Goal: Information Seeking & Learning: Learn about a topic

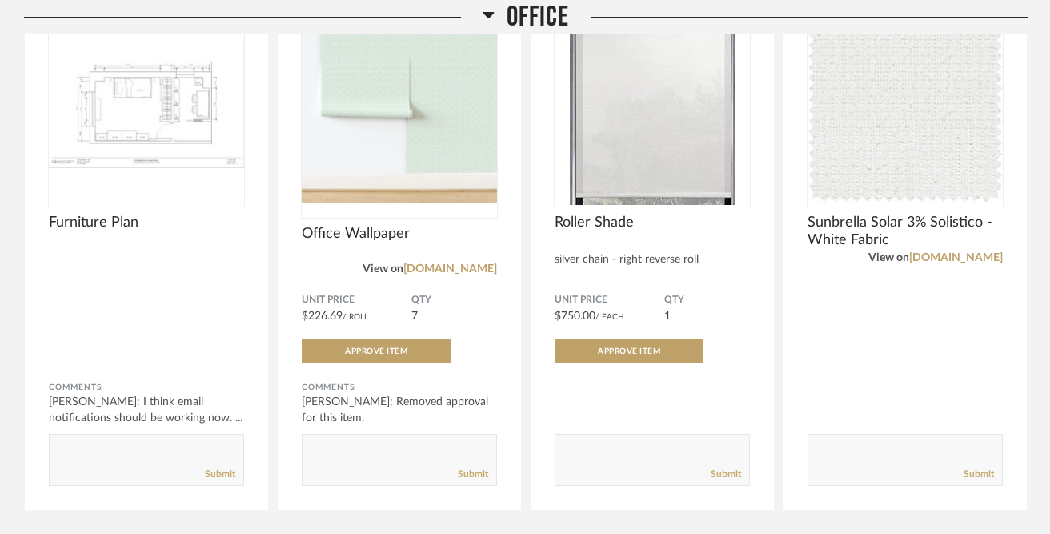
scroll to position [1716, 0]
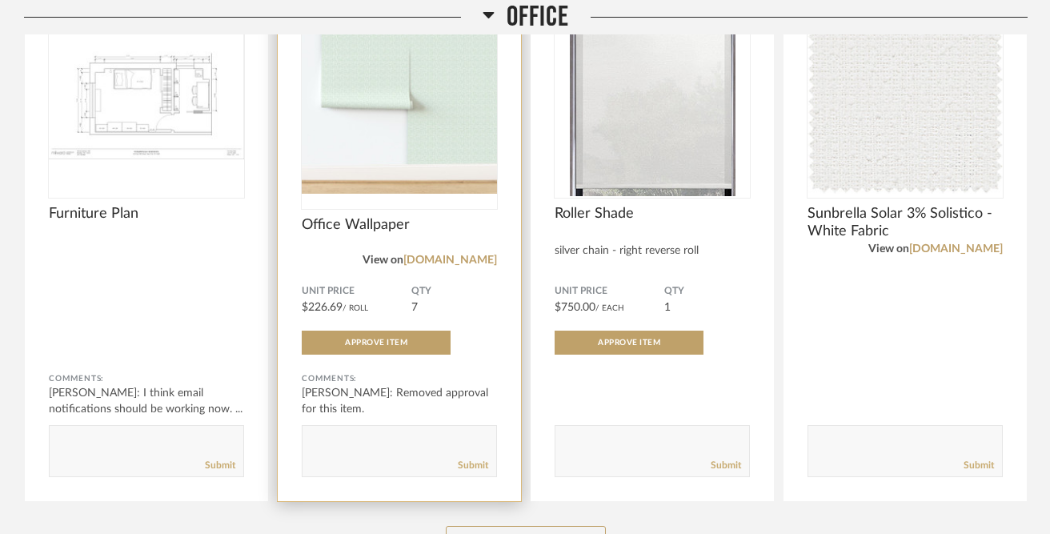
click at [417, 128] on img "0" at bounding box center [399, 96] width 195 height 200
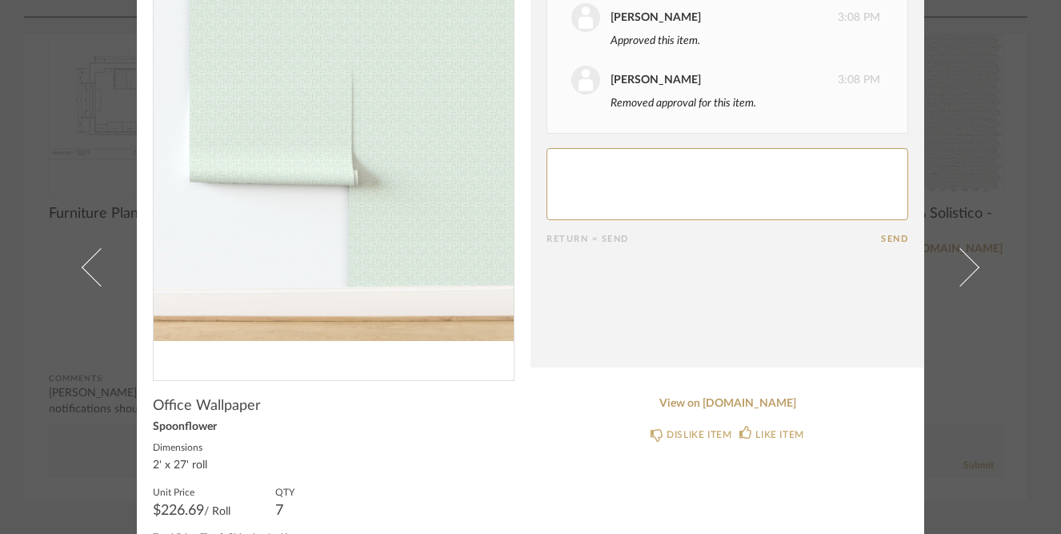
scroll to position [0, 0]
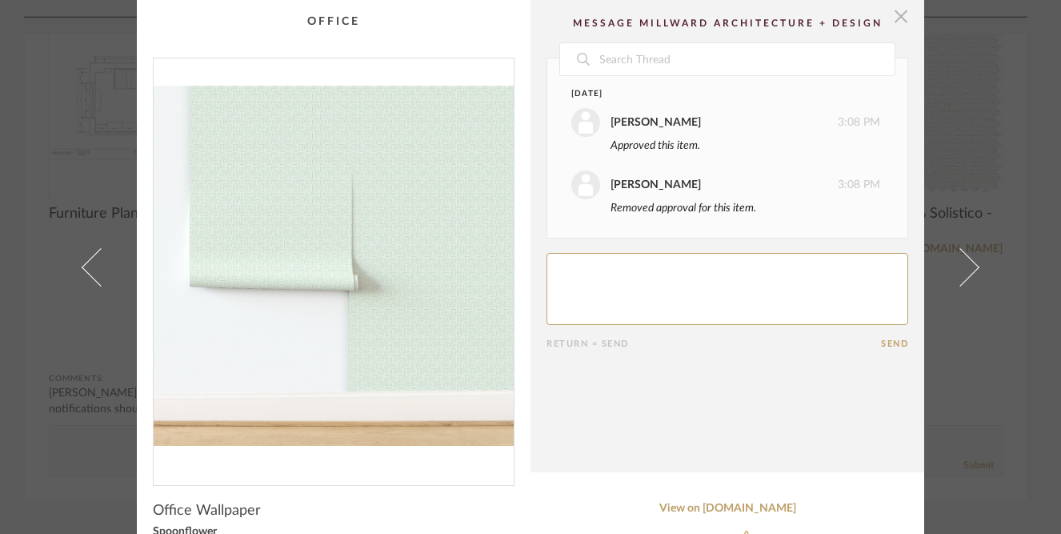
click at [885, 22] on span "button" at bounding box center [901, 16] width 32 height 32
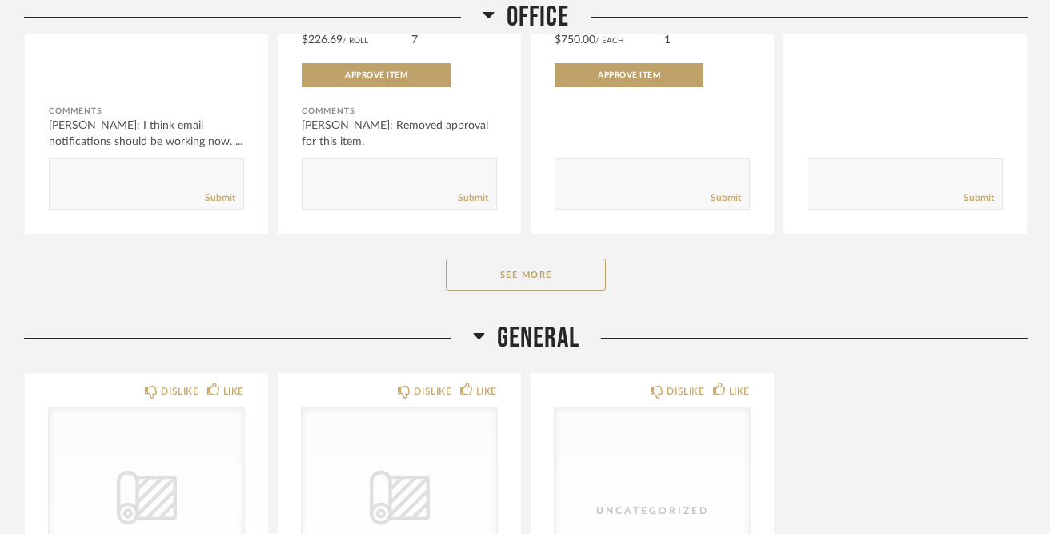
scroll to position [1986, 0]
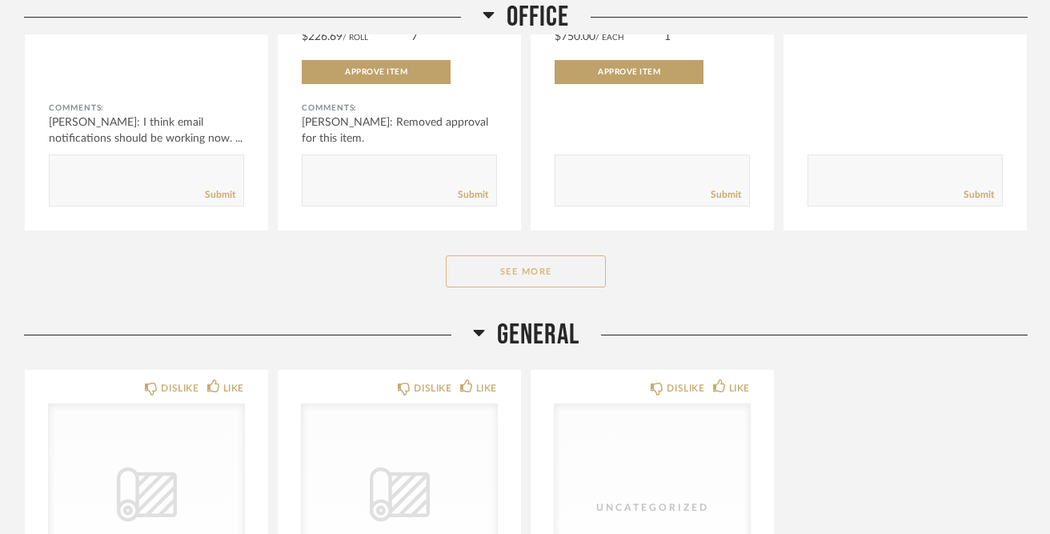
click at [485, 281] on button "See More" at bounding box center [526, 271] width 160 height 32
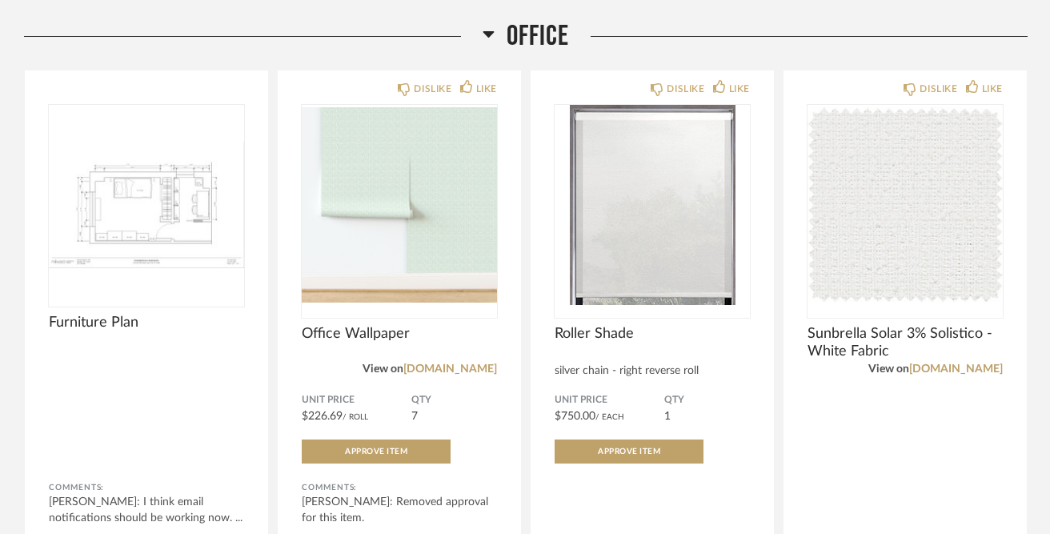
scroll to position [1561, 0]
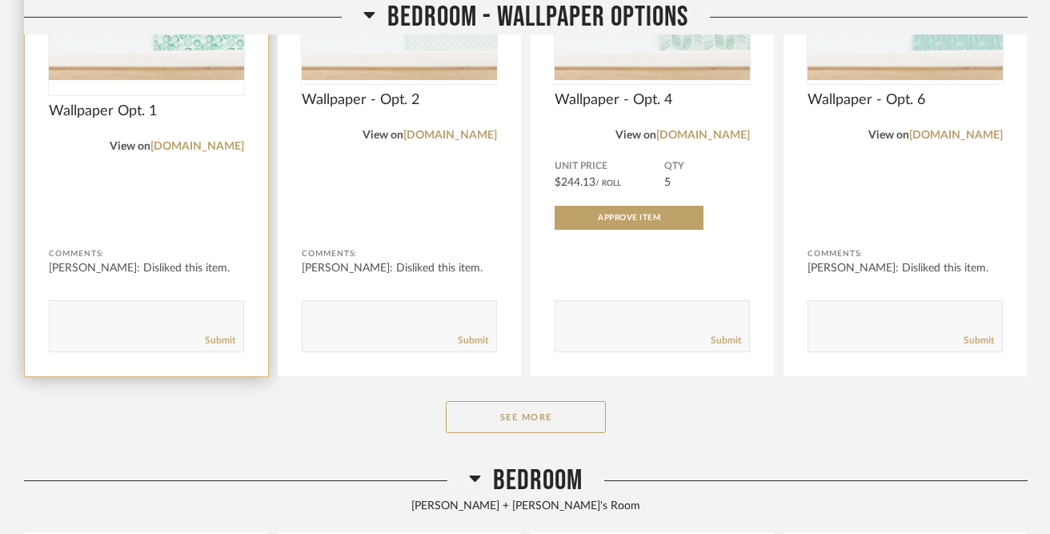
scroll to position [464, 0]
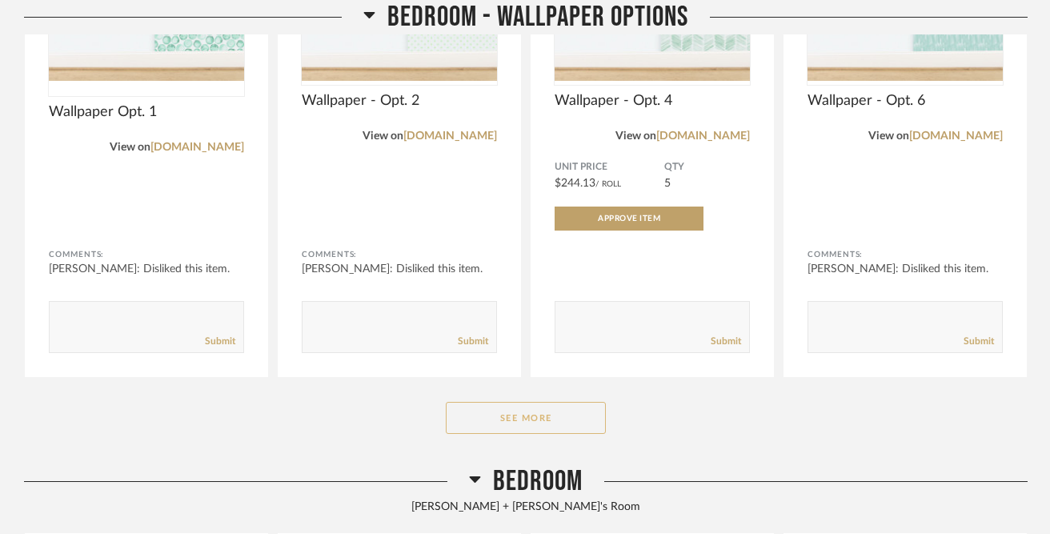
click at [499, 412] on button "See More" at bounding box center [526, 418] width 160 height 32
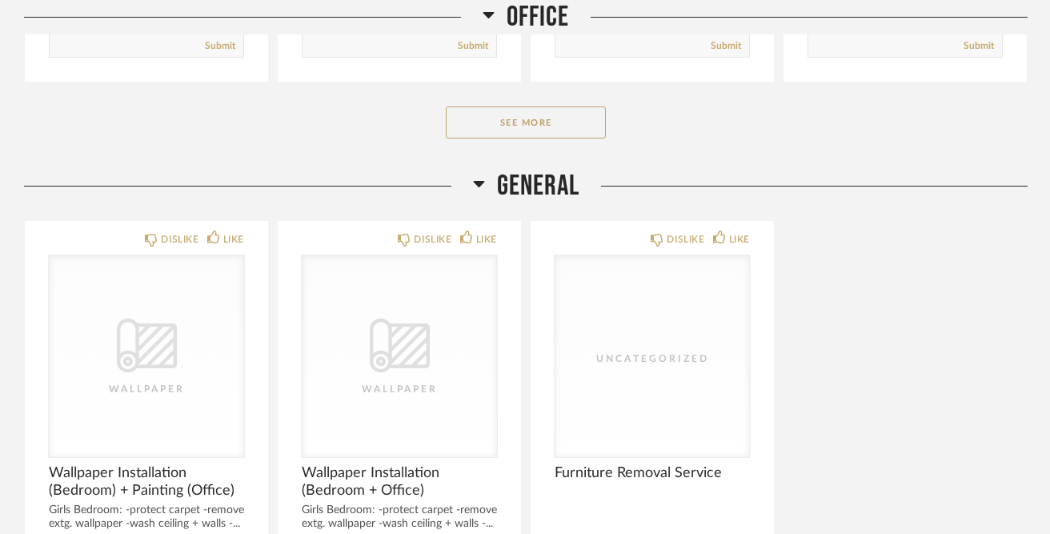
scroll to position [3167, 0]
click at [474, 127] on button "See More" at bounding box center [526, 123] width 160 height 32
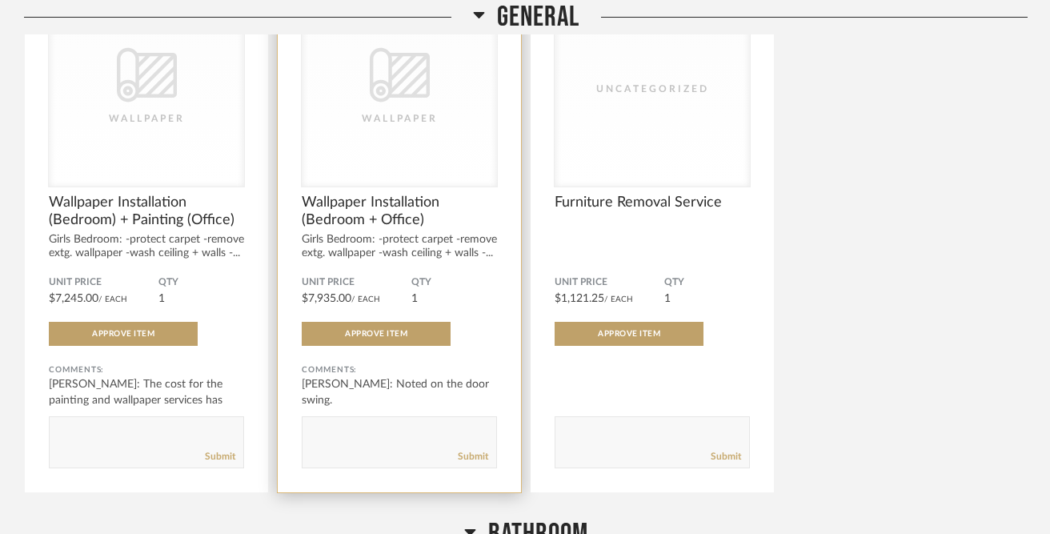
scroll to position [4597, 0]
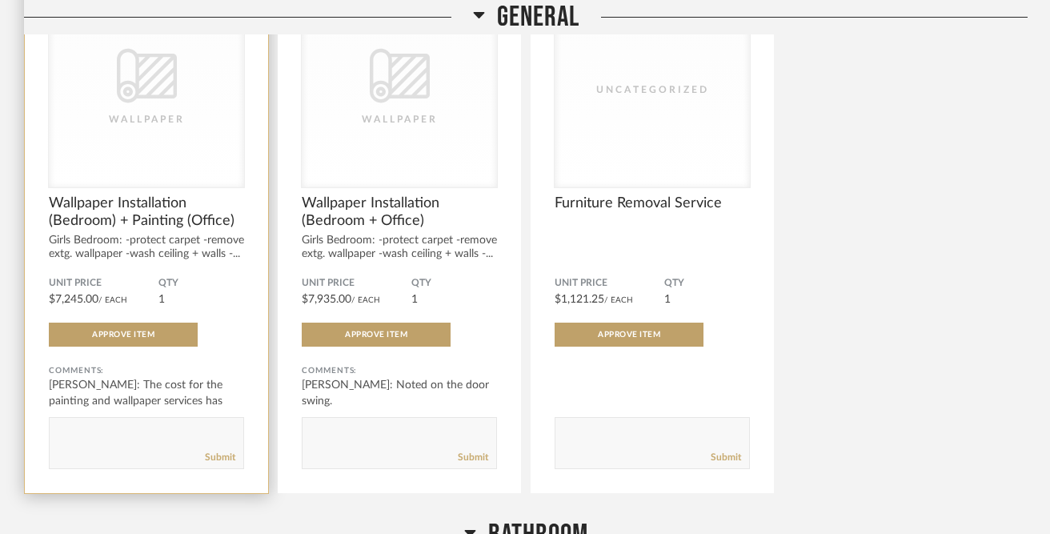
click at [166, 236] on div "Wallpaper Installation (Bedroom) + Painting (Office) Girls Bedroom: -protect ca…" at bounding box center [146, 227] width 195 height 66
click at [151, 215] on span "Wallpaper Installation (Bedroom) + Painting (Office)" at bounding box center [146, 211] width 195 height 35
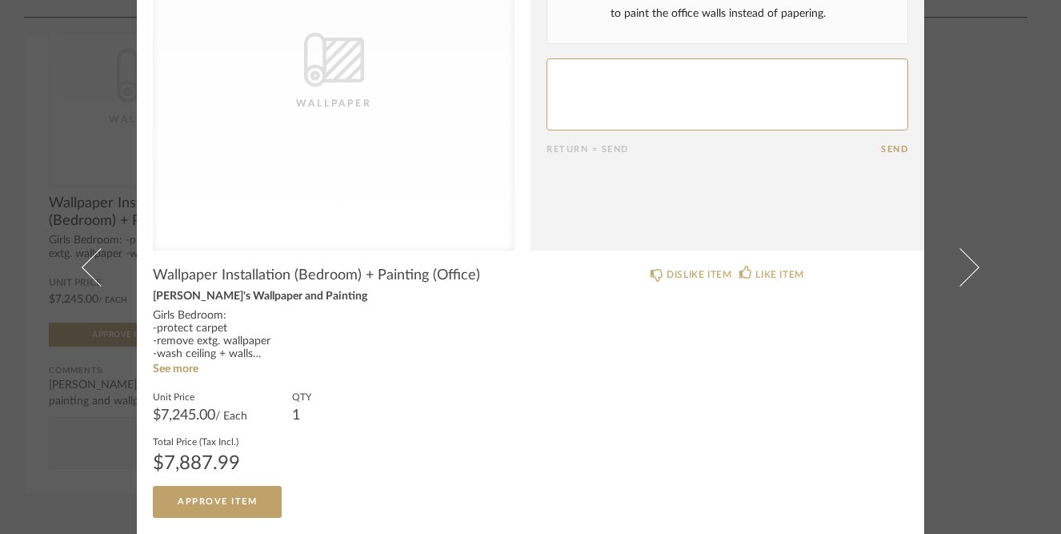
scroll to position [166, 0]
click at [174, 374] on link "See more" at bounding box center [176, 369] width 46 height 11
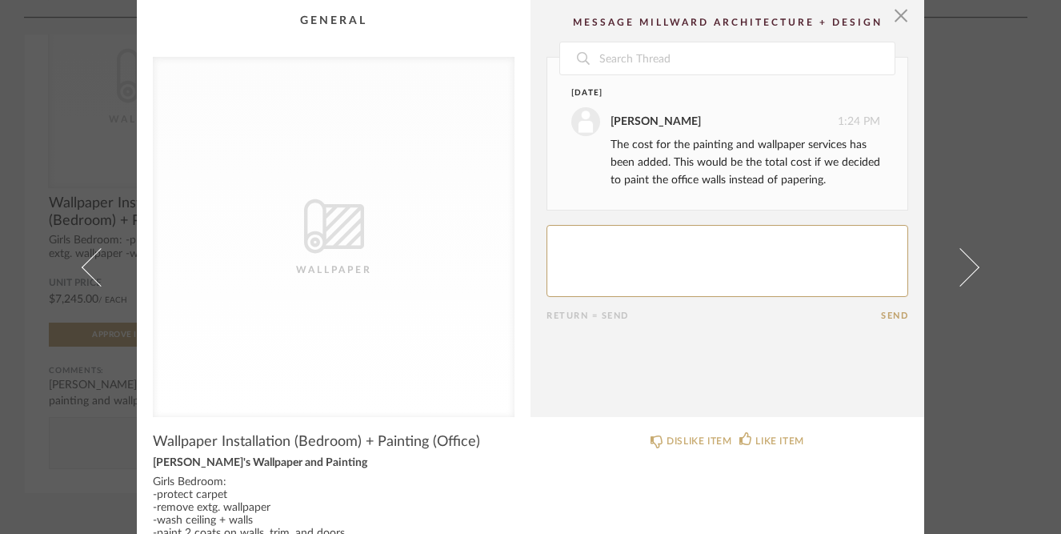
scroll to position [0, 0]
click at [897, 14] on span "button" at bounding box center [901, 16] width 32 height 32
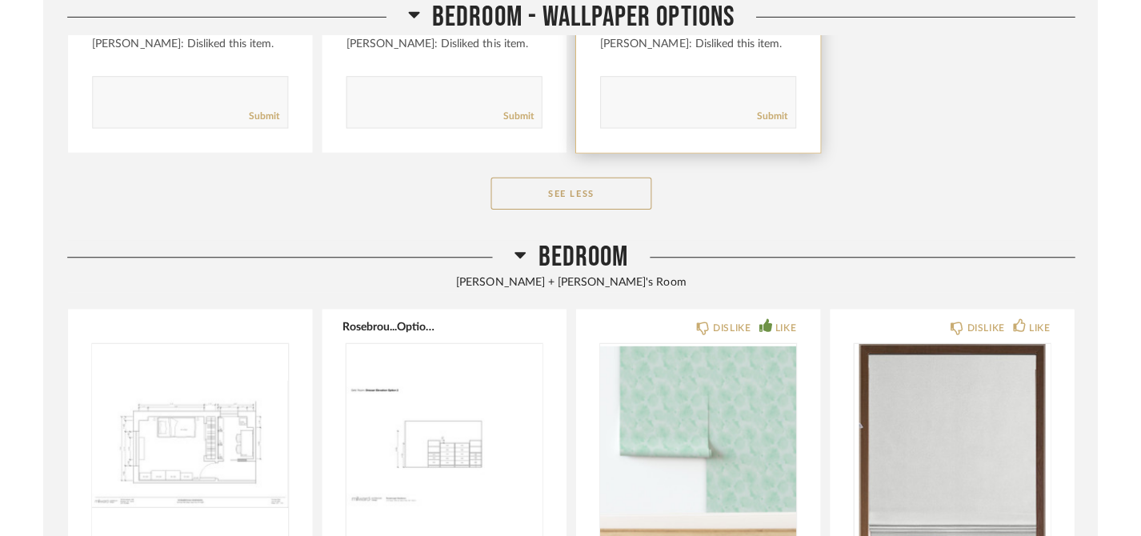
scroll to position [1743, 0]
